Goal: Transaction & Acquisition: Subscribe to service/newsletter

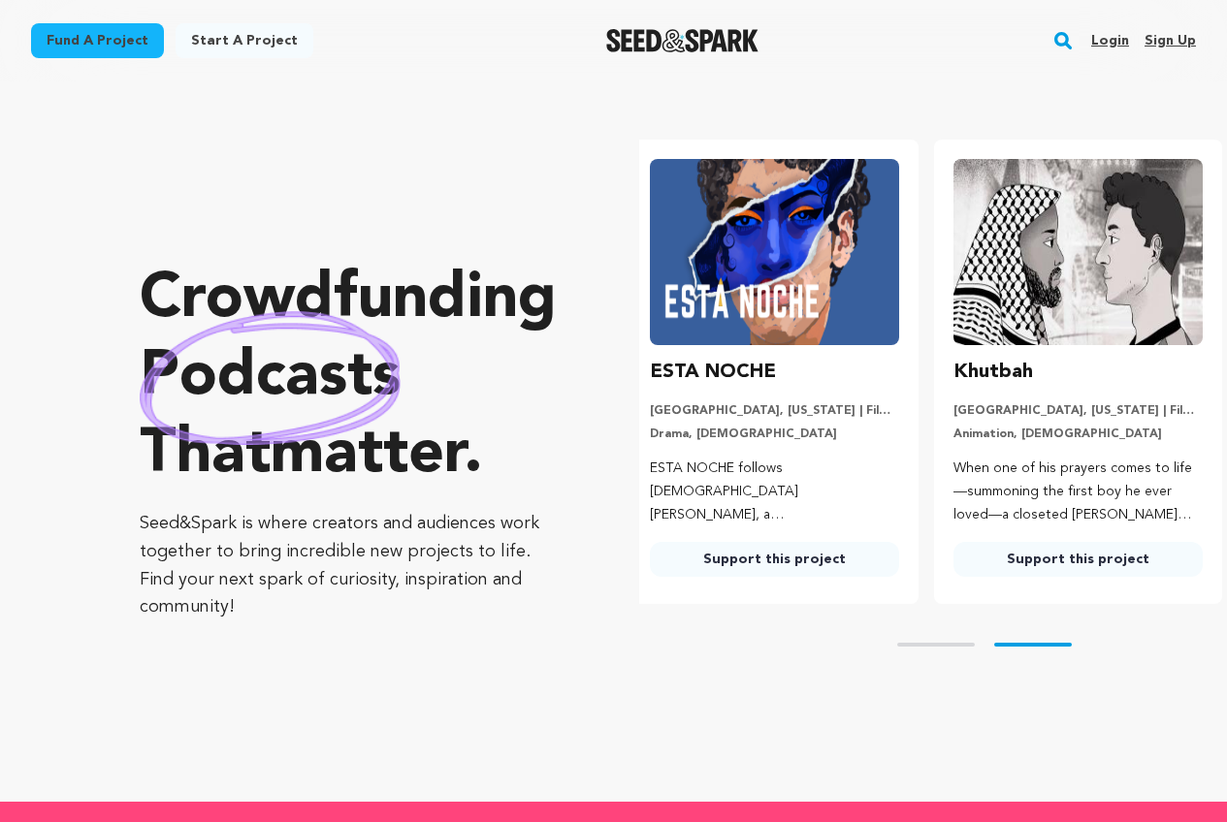
scroll to position [0, 319]
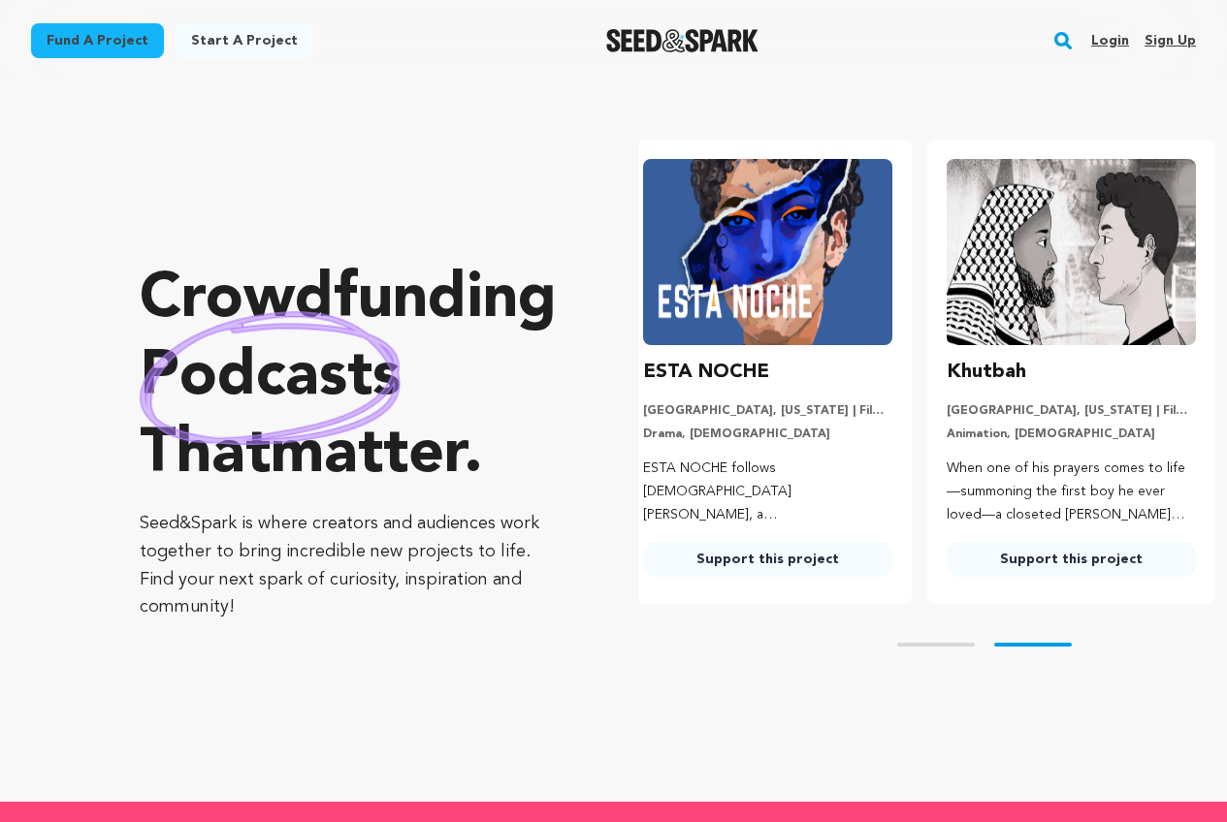
click at [1158, 39] on link "Sign up" at bounding box center [1169, 40] width 51 height 31
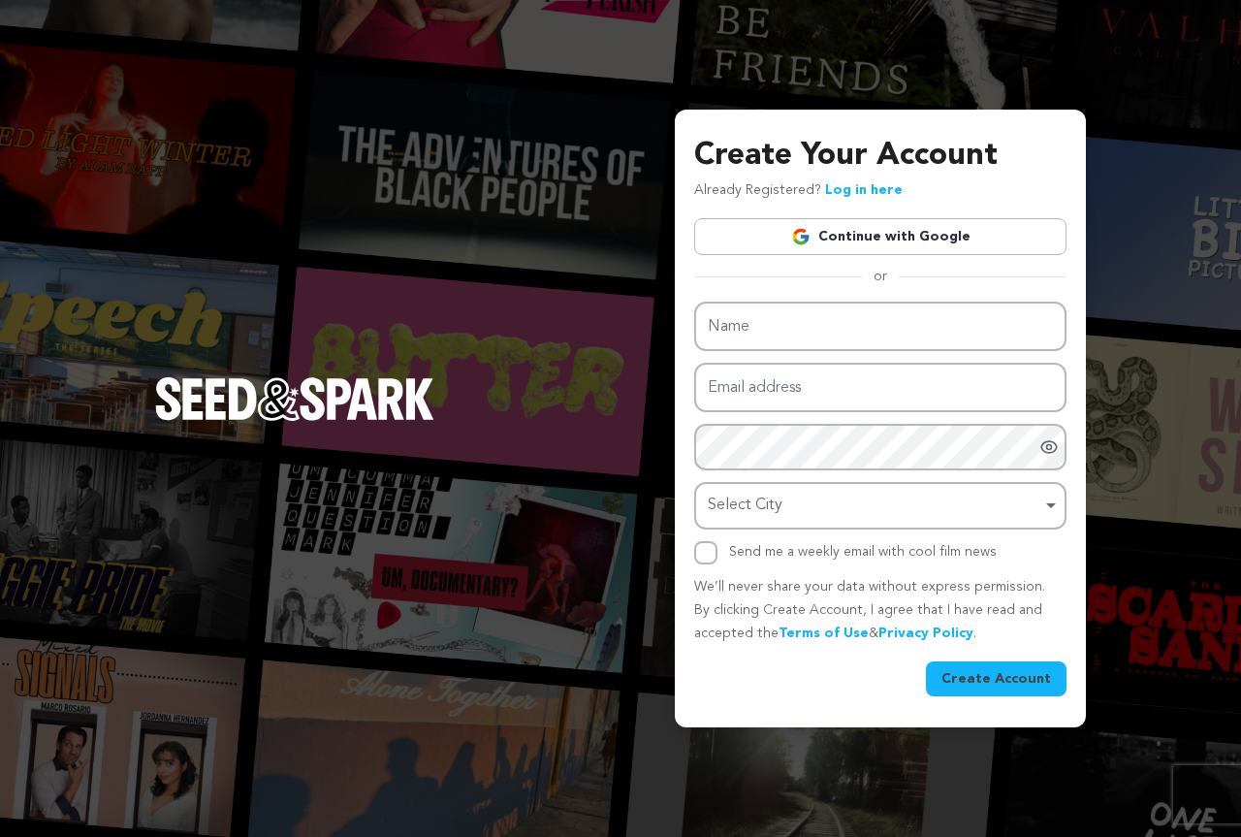
click at [947, 234] on link "Continue with Google" at bounding box center [880, 236] width 372 height 37
